Goal: Find specific page/section: Find specific page/section

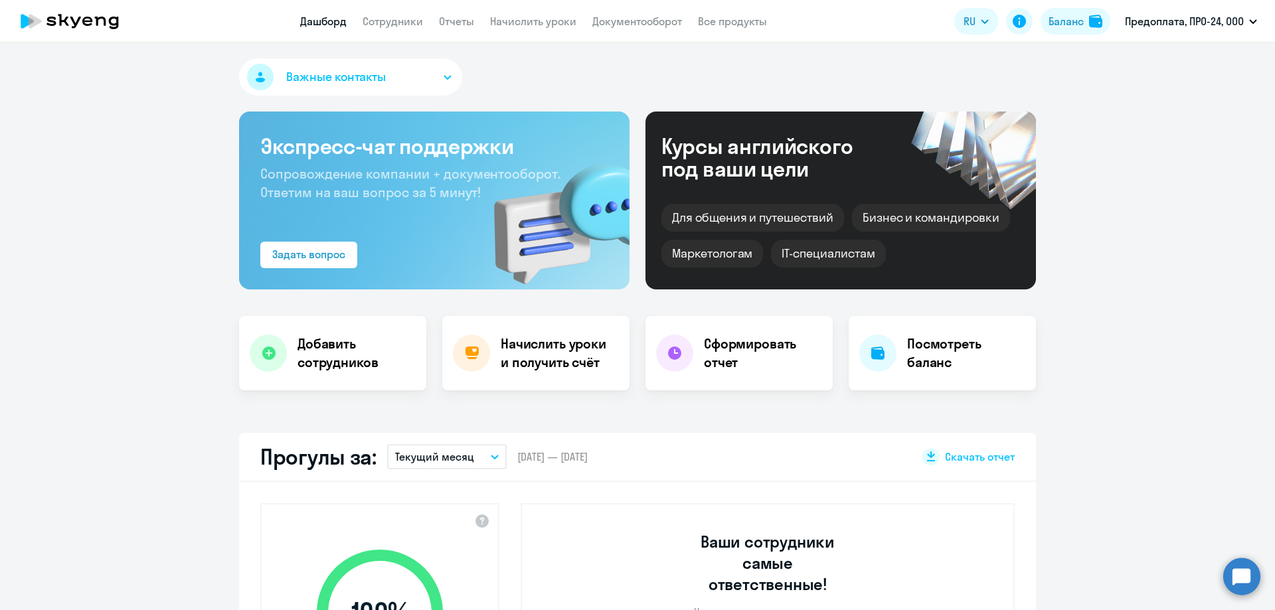
select select "30"
click at [376, 20] on link "Сотрудники" at bounding box center [393, 21] width 60 height 13
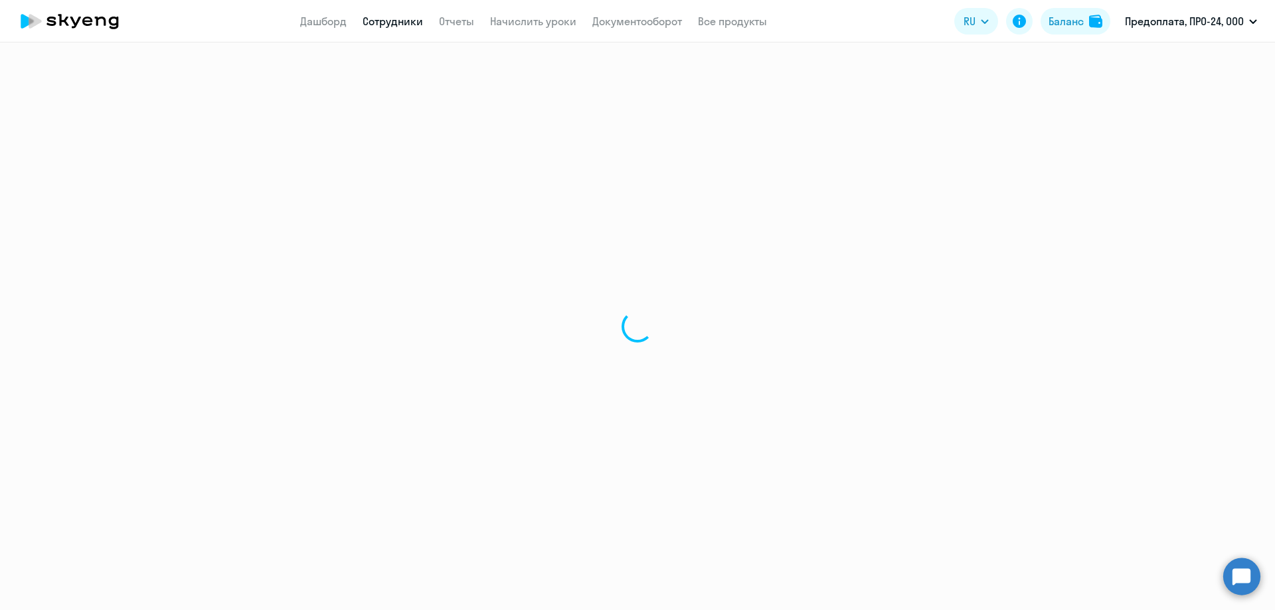
select select "30"
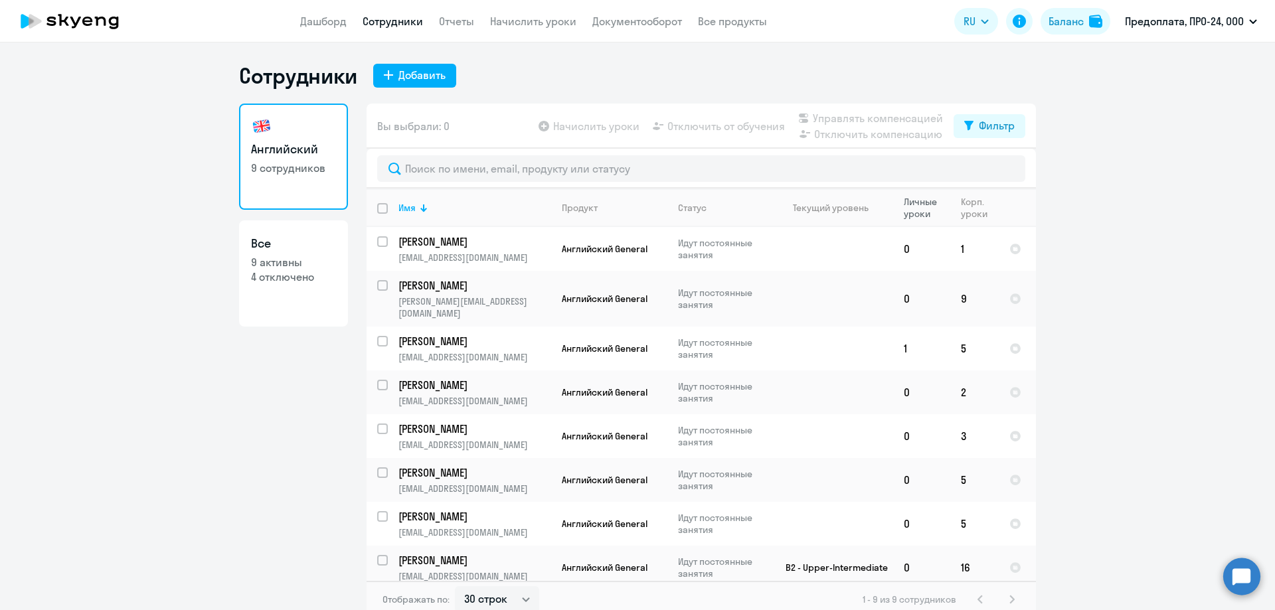
click at [912, 204] on div "Личные уроки" at bounding box center [927, 208] width 46 height 24
click at [915, 203] on div "Личные уроки" at bounding box center [927, 208] width 46 height 24
click at [320, 19] on link "Дашборд" at bounding box center [323, 21] width 47 height 13
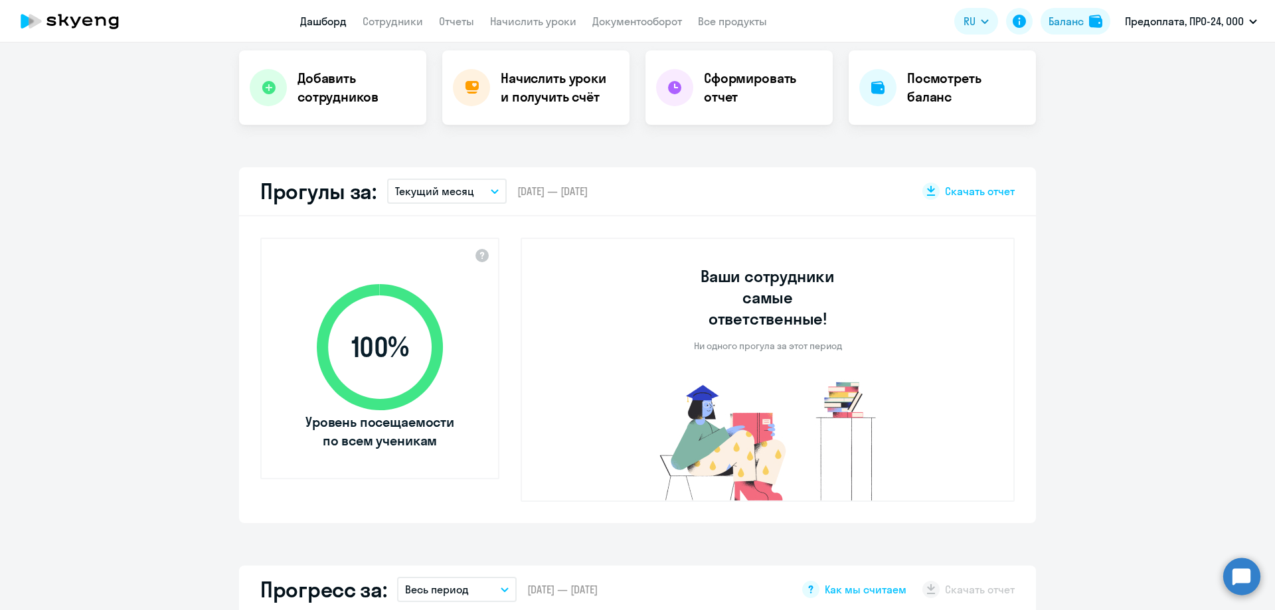
select select "30"
